Goal: Check status: Check status

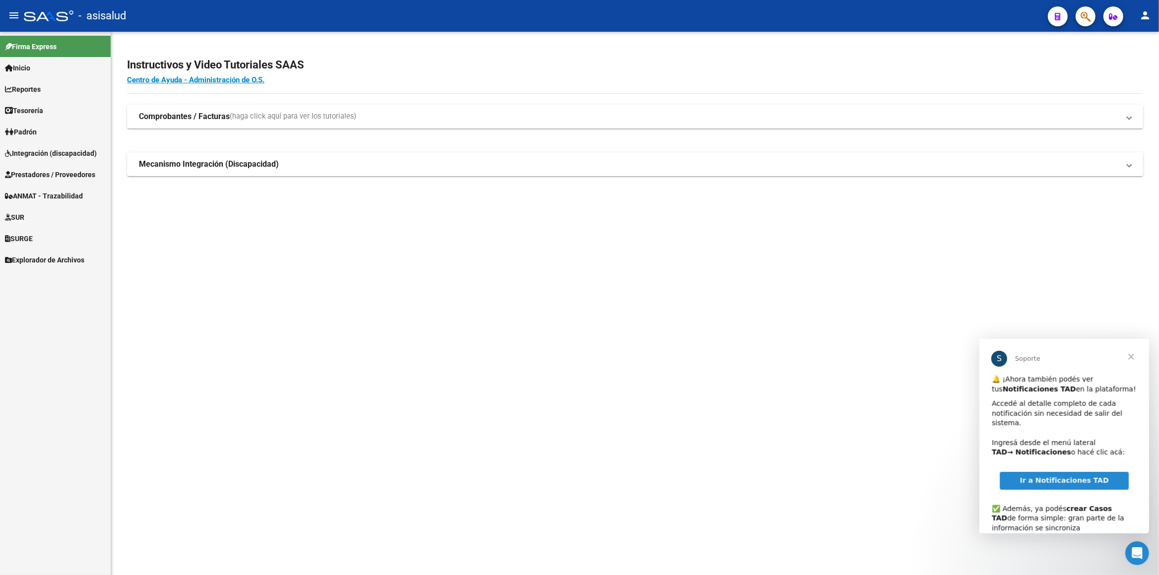
click at [31, 173] on span "Prestadores / Proveedores" at bounding box center [50, 174] width 90 height 11
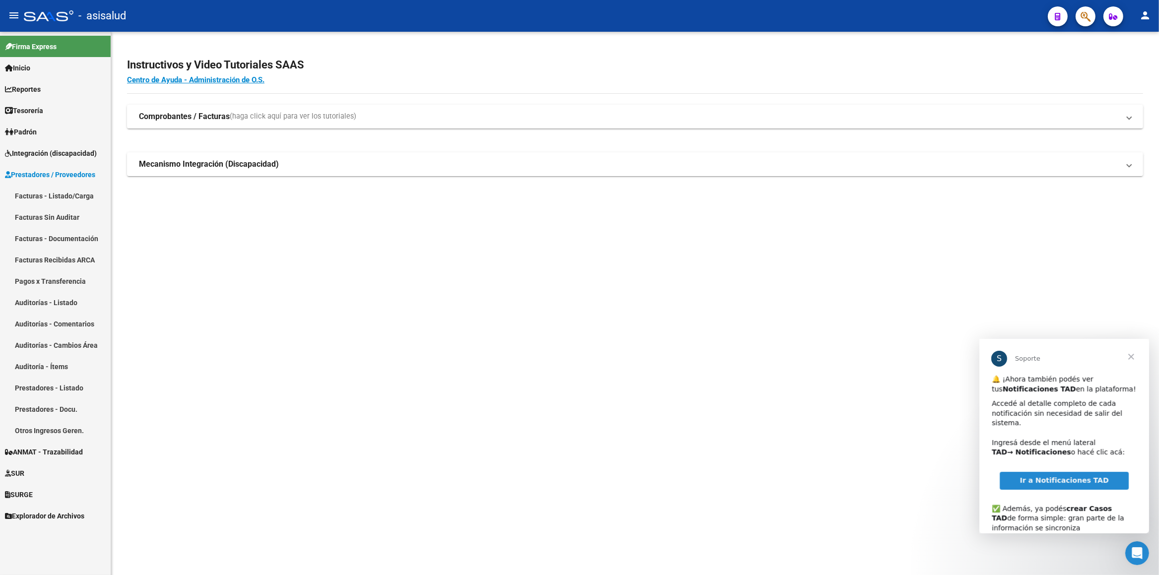
click at [1132, 358] on span "Cerrar" at bounding box center [1131, 357] width 36 height 36
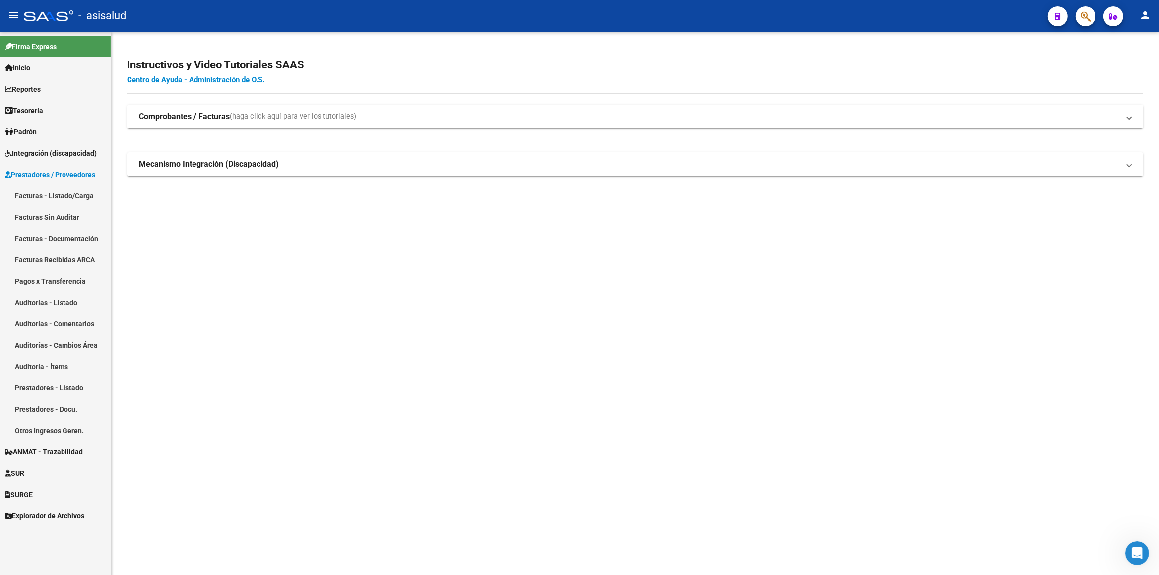
click at [144, 126] on mat-expansion-panel-header "Comprobantes / Facturas (haga click aquí para ver los tutoriales)" at bounding box center [635, 117] width 1016 height 24
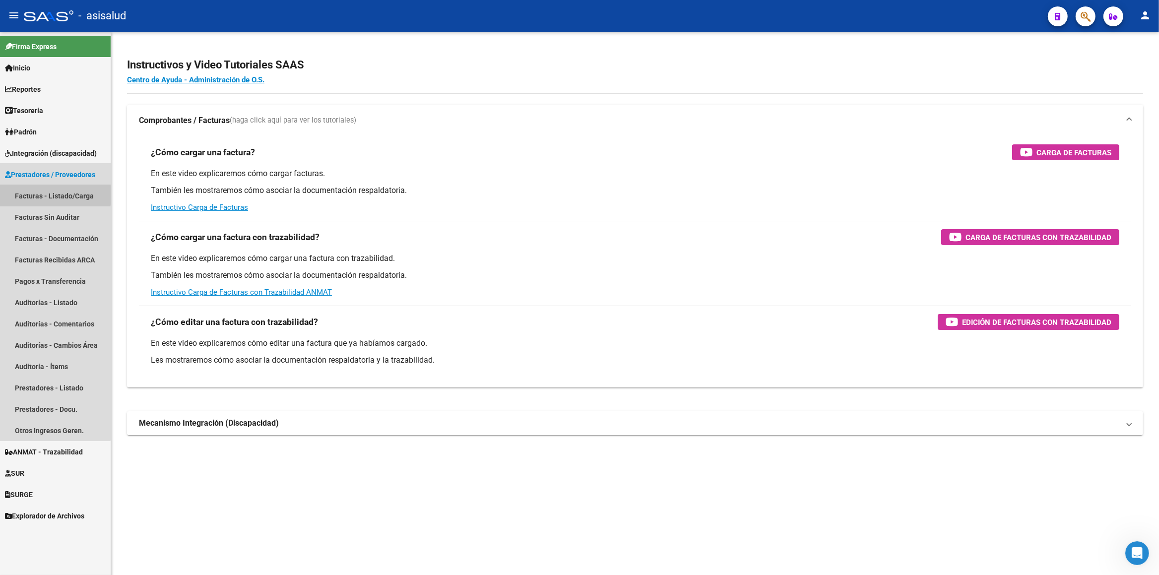
click at [17, 195] on link "Facturas - Listado/Carga" at bounding box center [55, 195] width 111 height 21
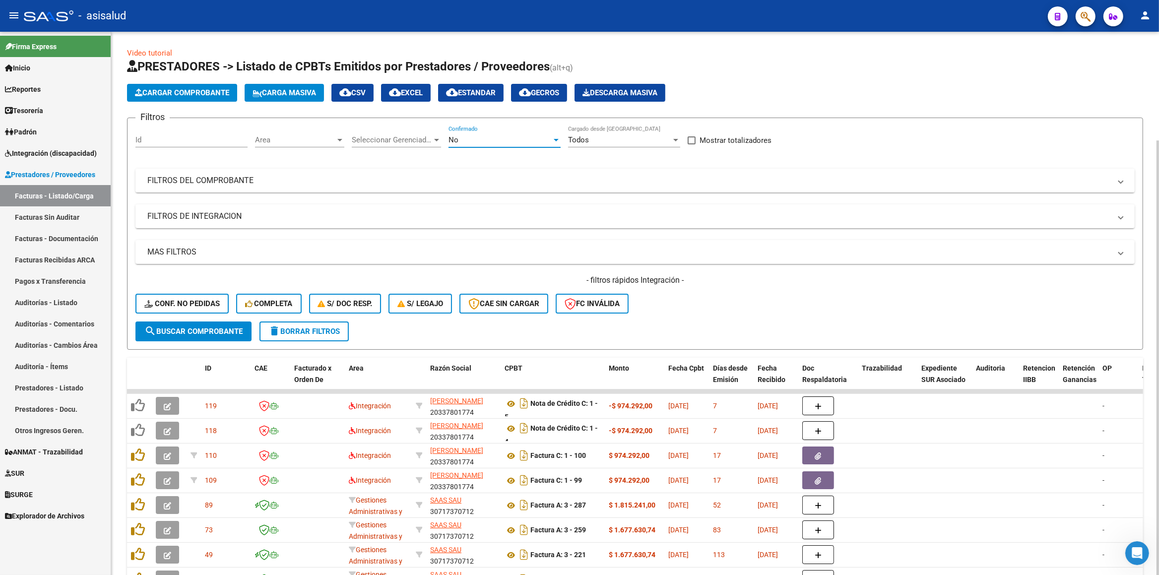
click at [480, 140] on div "No" at bounding box center [500, 140] width 103 height 9
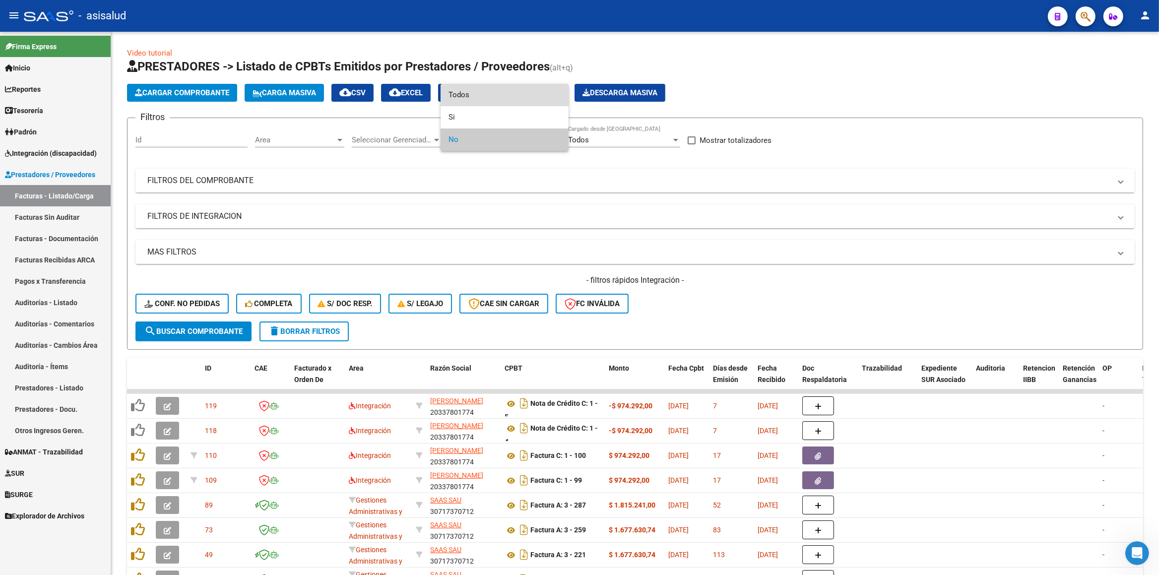
click at [462, 87] on span "Todos" at bounding box center [505, 95] width 112 height 22
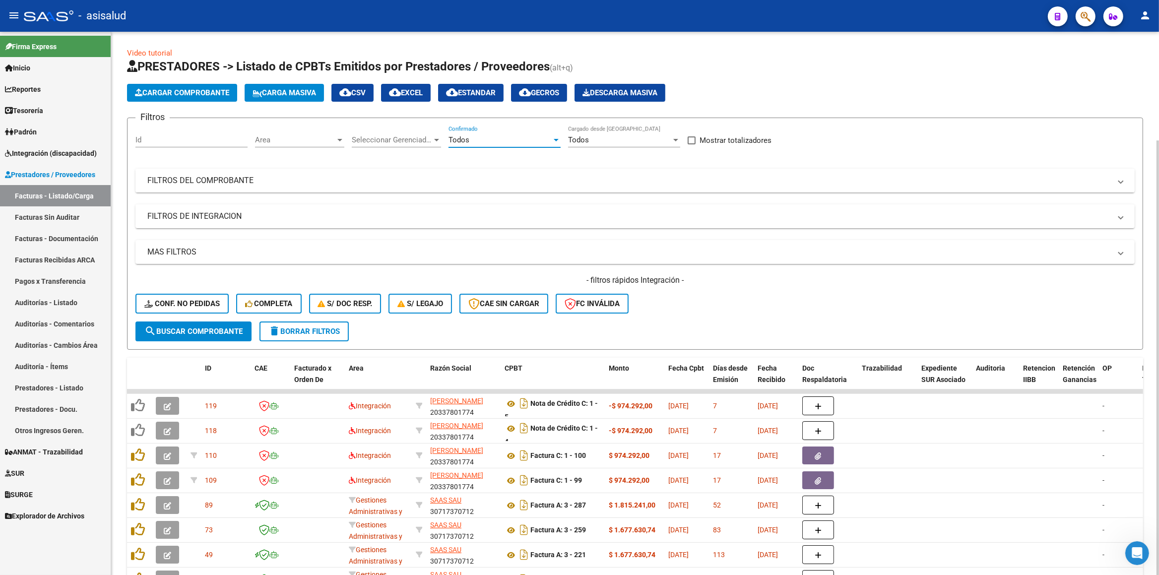
click at [181, 187] on mat-expansion-panel-header "FILTROS DEL COMPROBANTE" at bounding box center [636, 181] width 1000 height 24
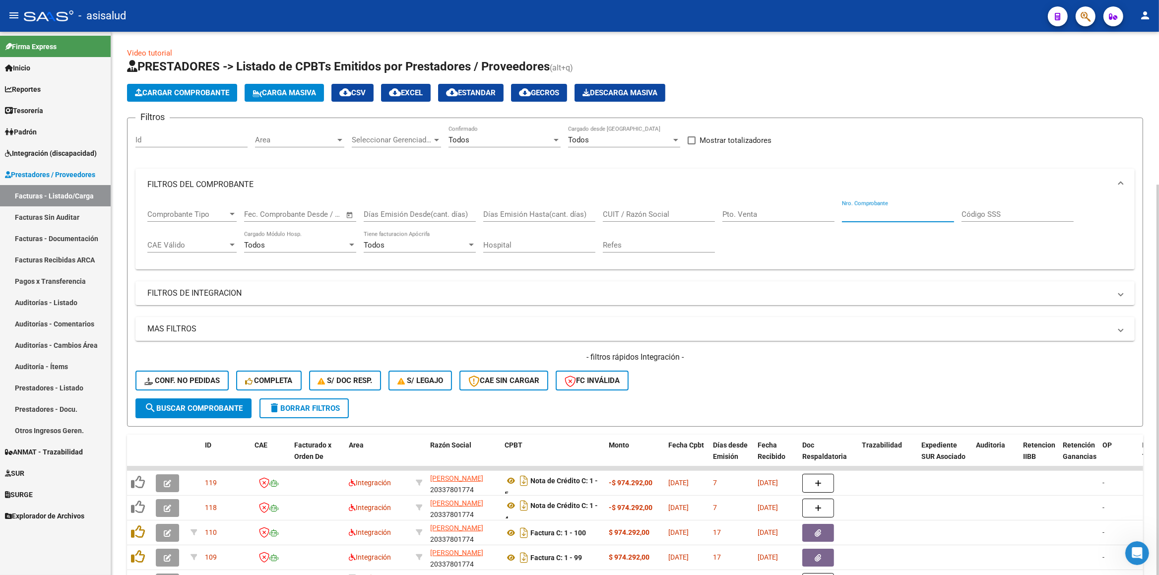
click at [891, 216] on input "Nro. Comprobante" at bounding box center [898, 214] width 112 height 9
type input "49211"
click at [178, 408] on span "search Buscar Comprobante" at bounding box center [193, 408] width 98 height 9
